Goal: Task Accomplishment & Management: Complete application form

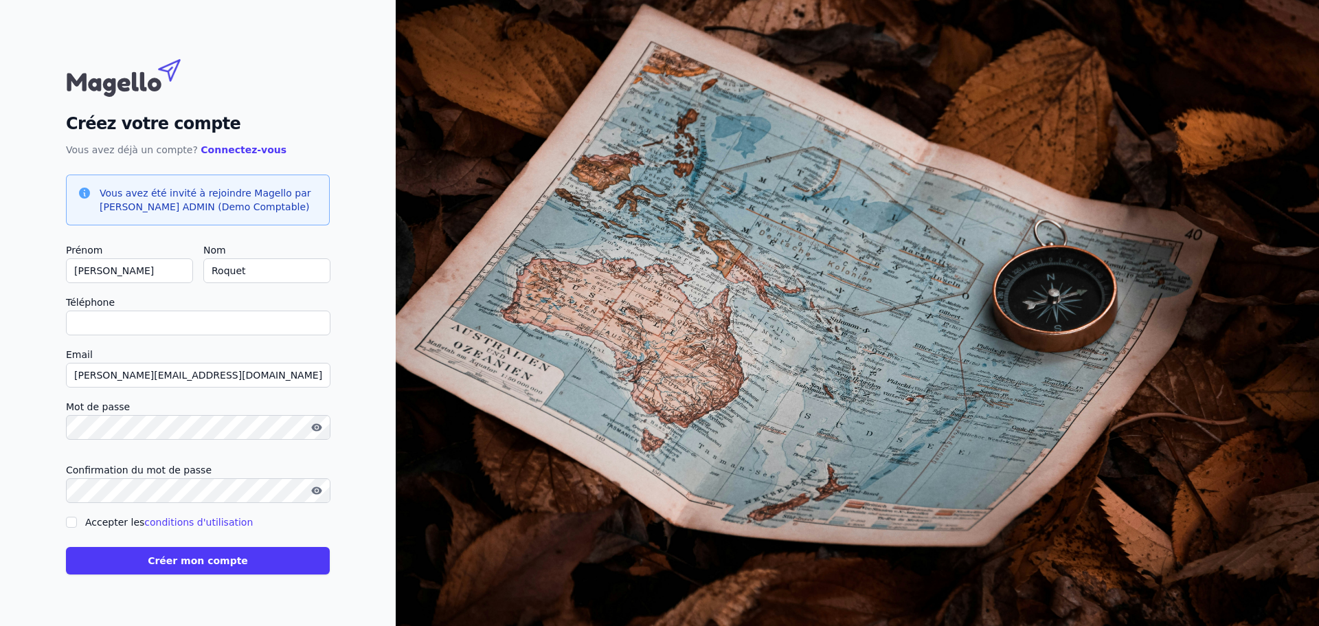
type input "0"
checkbox input "false"
type input "0477285812"
click at [255, 53] on div "Créez votre compte Vous avez déjà un compte? Connectez-vous" at bounding box center [198, 105] width 264 height 106
click at [72, 519] on form "Prénom [PERSON_NAME] Nom [GEOGRAPHIC_DATA] Téléphone 0477285812 Email [PERSON_N…" at bounding box center [198, 408] width 264 height 333
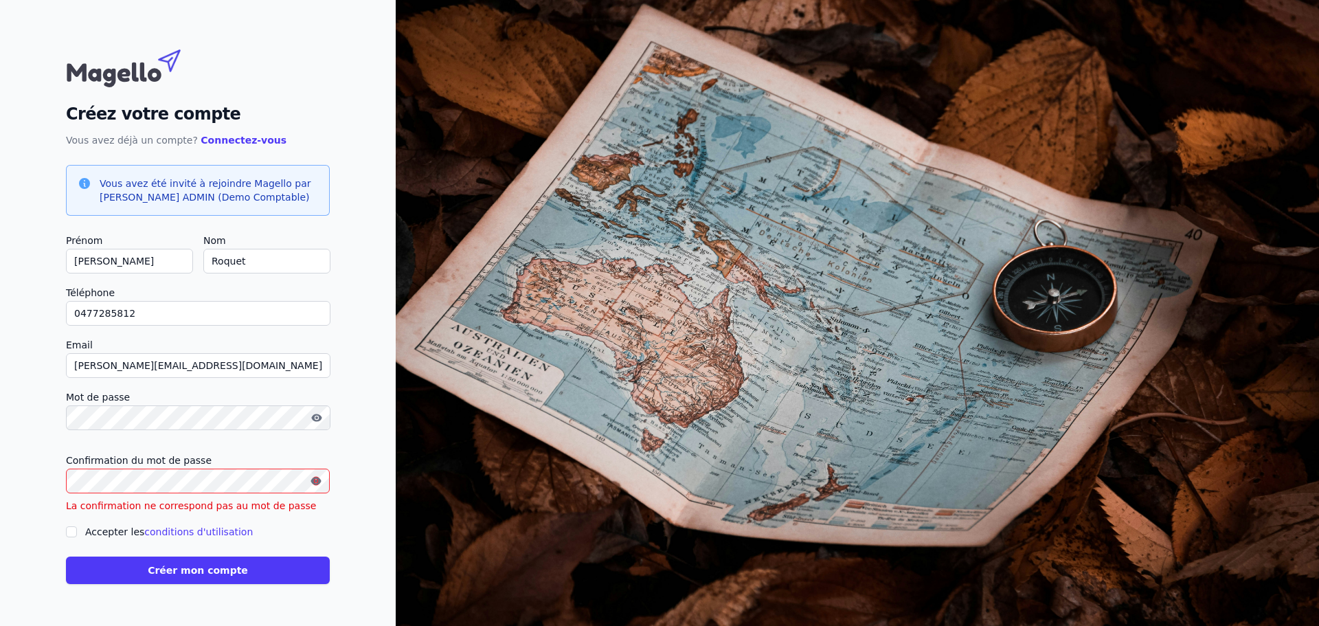
click at [71, 529] on input "Accepter les conditions d'utilisation" at bounding box center [71, 531] width 11 height 11
checkbox input "true"
click at [311, 482] on icon "button" at bounding box center [316, 480] width 11 height 11
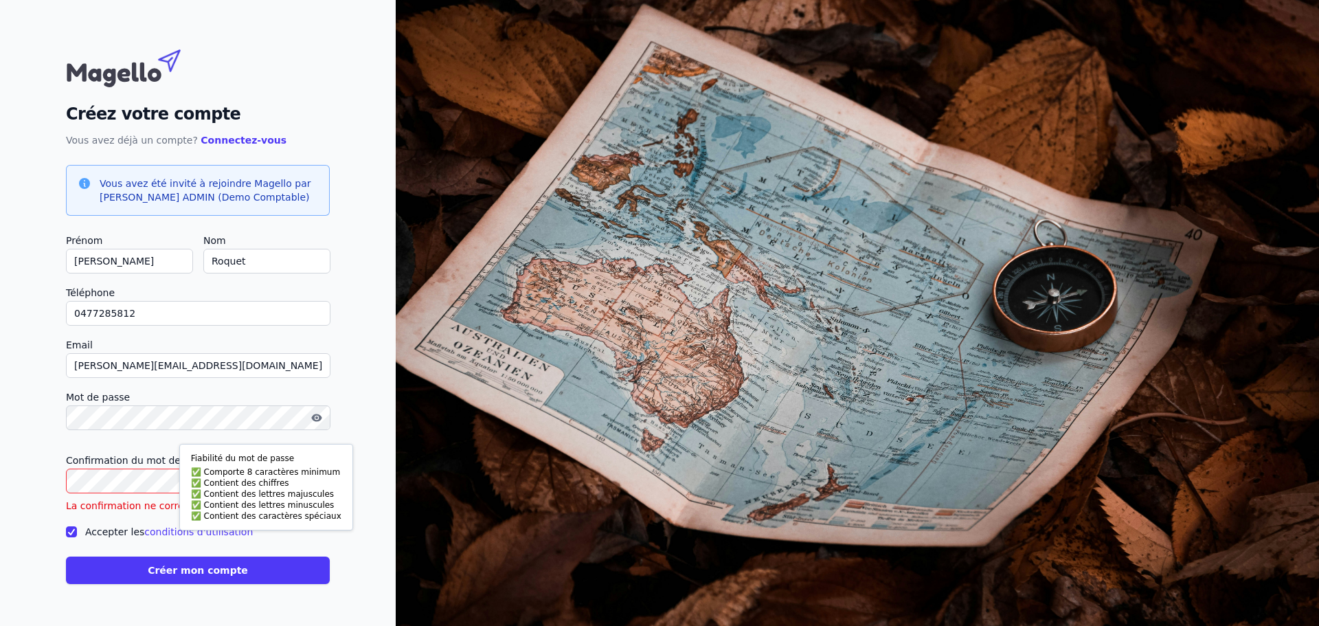
click at [321, 420] on icon "button" at bounding box center [316, 417] width 11 height 11
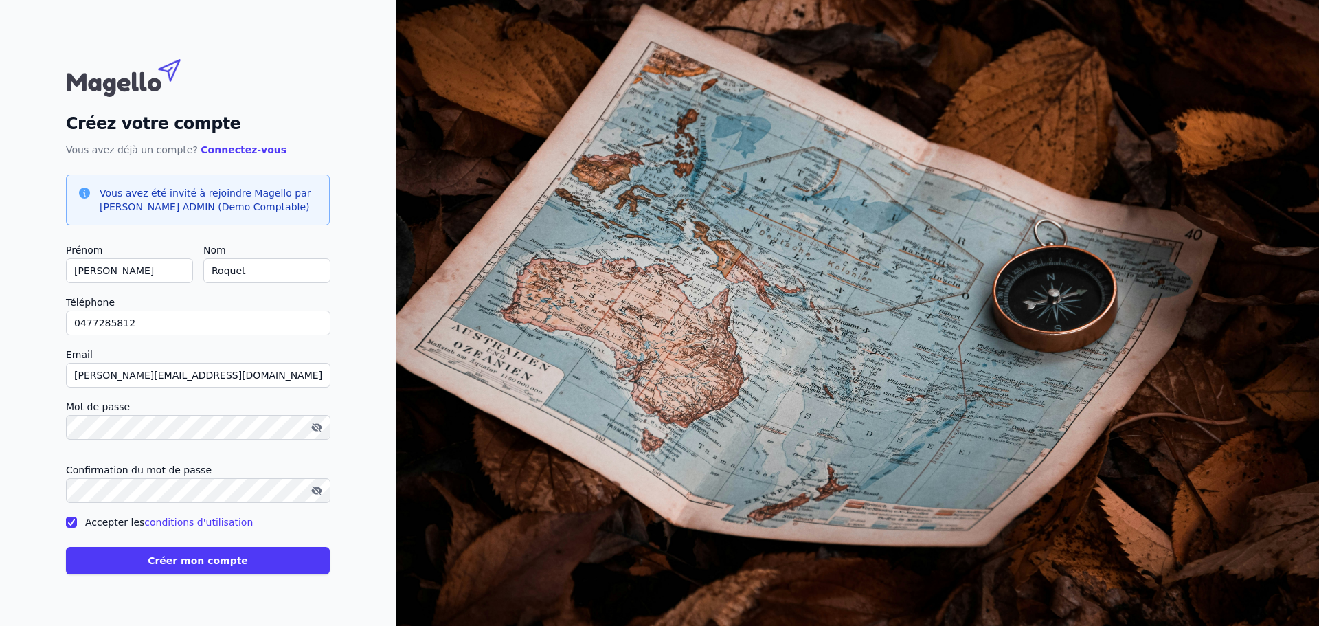
click at [190, 558] on button "Créer mon compte" at bounding box center [198, 560] width 264 height 27
